Goal: Complete application form

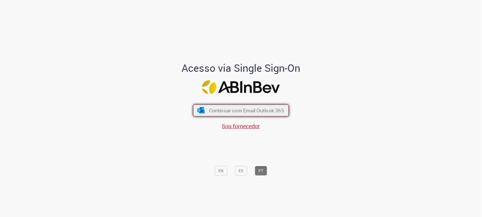
click at [250, 110] on span "Continuar com Email Outlook 365" at bounding box center [246, 110] width 75 height 7
